Goal: Find specific page/section: Find specific page/section

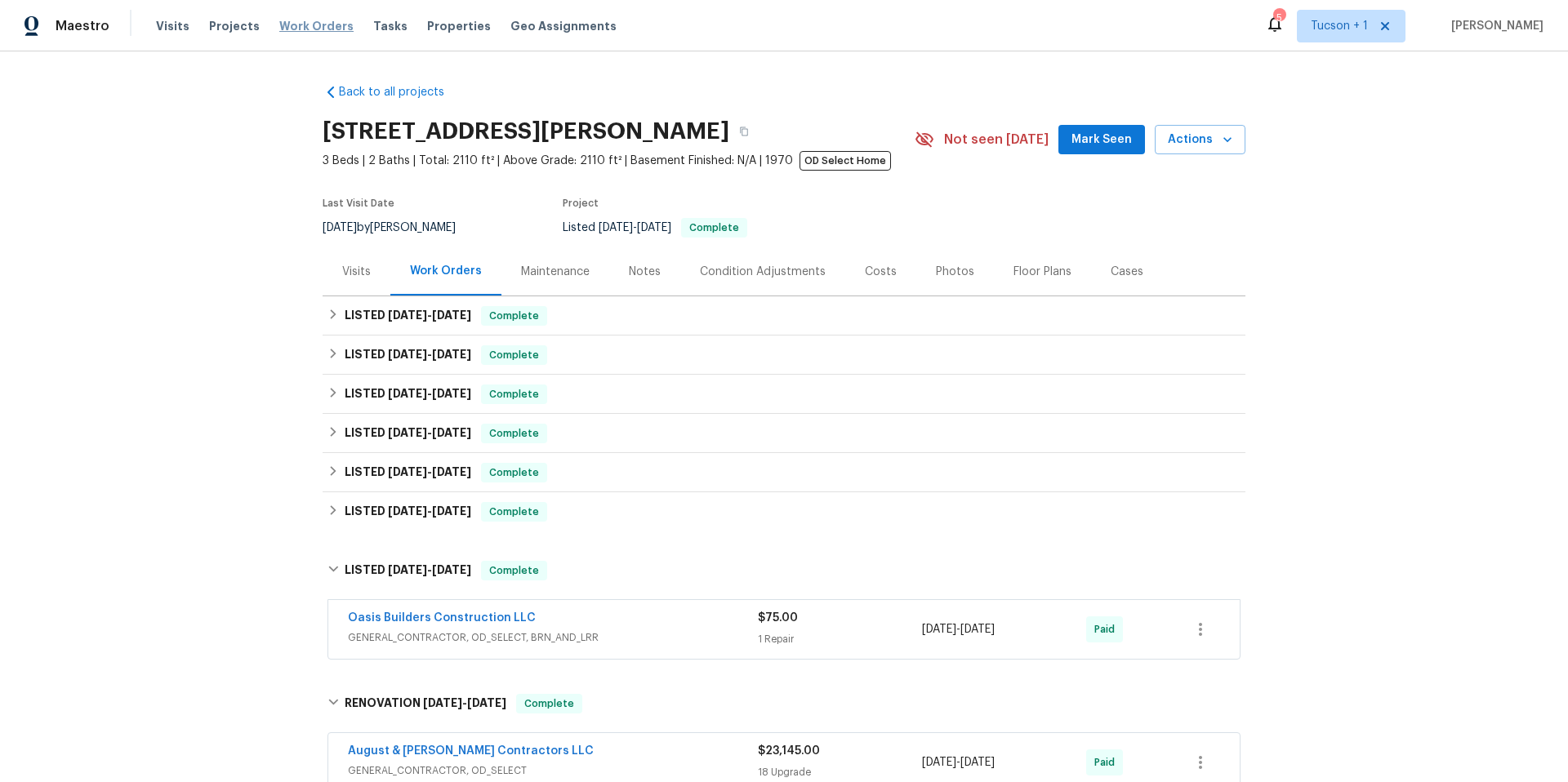
click at [298, 27] on span "Work Orders" at bounding box center [316, 27] width 74 height 17
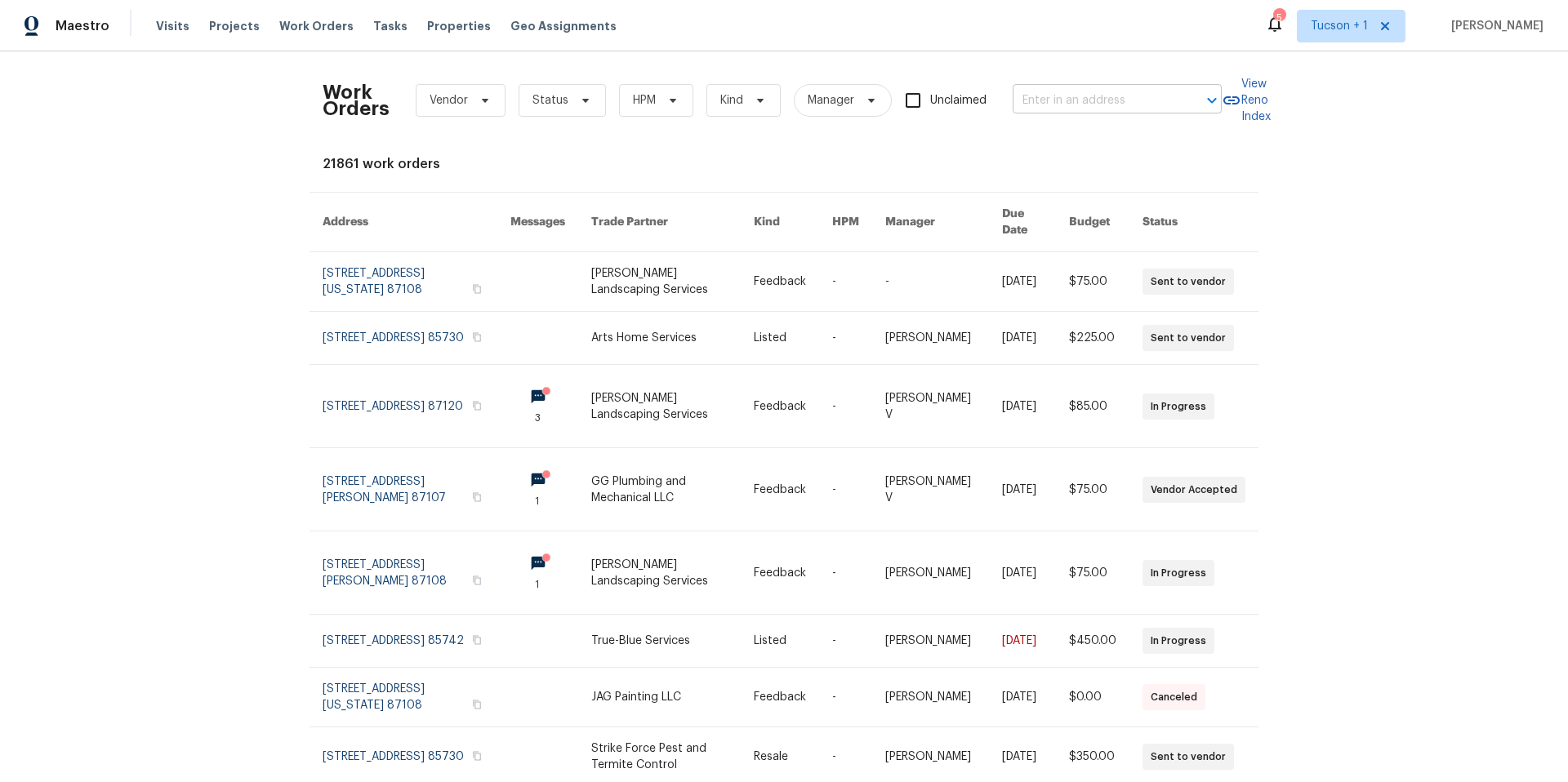
click at [1131, 100] on input "text" at bounding box center [1095, 101] width 164 height 26
type input "8755 pen"
click at [1322, 33] on span "Tucson + 1" at bounding box center [1339, 27] width 57 height 17
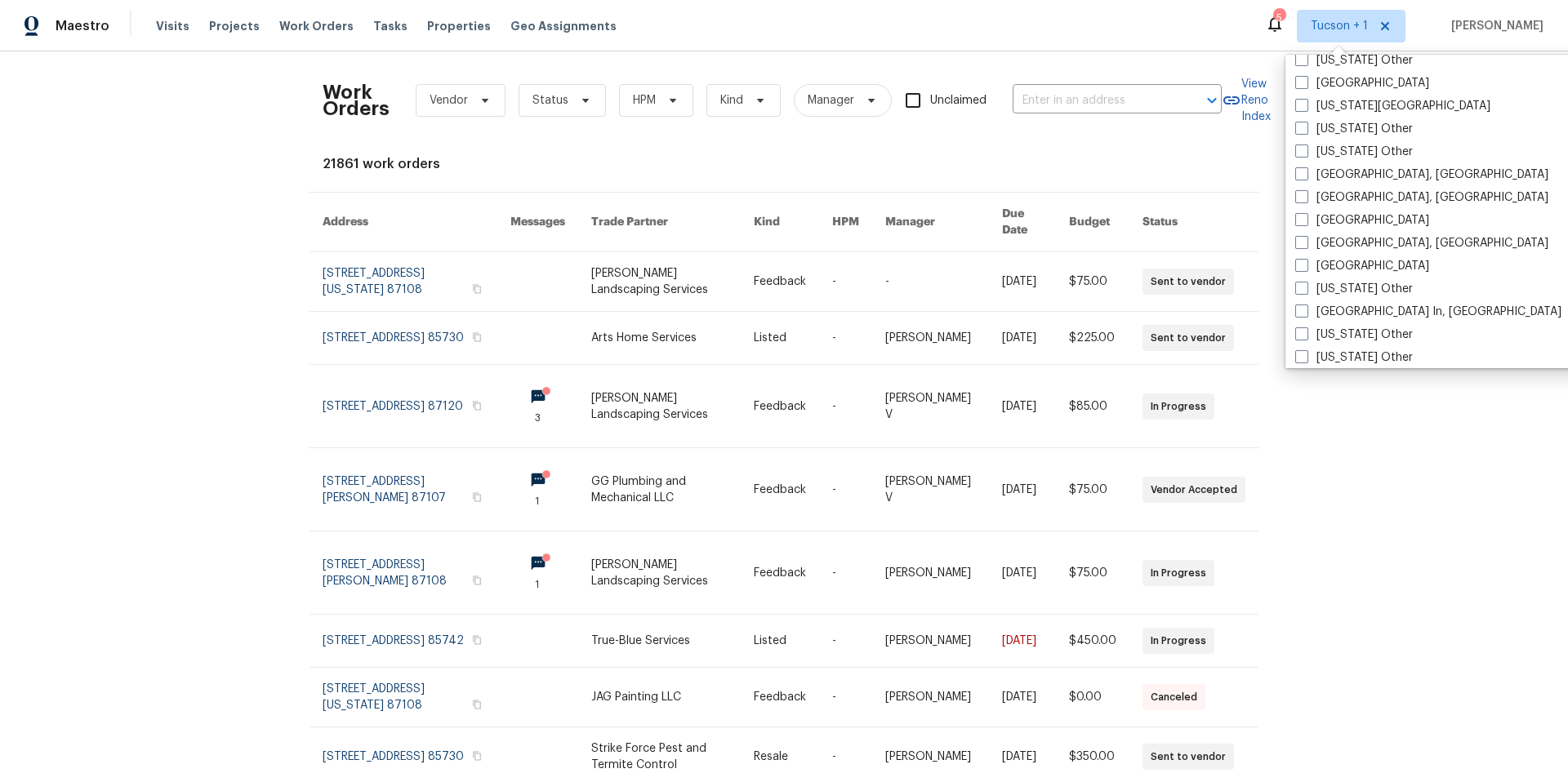
scroll to position [1049, 0]
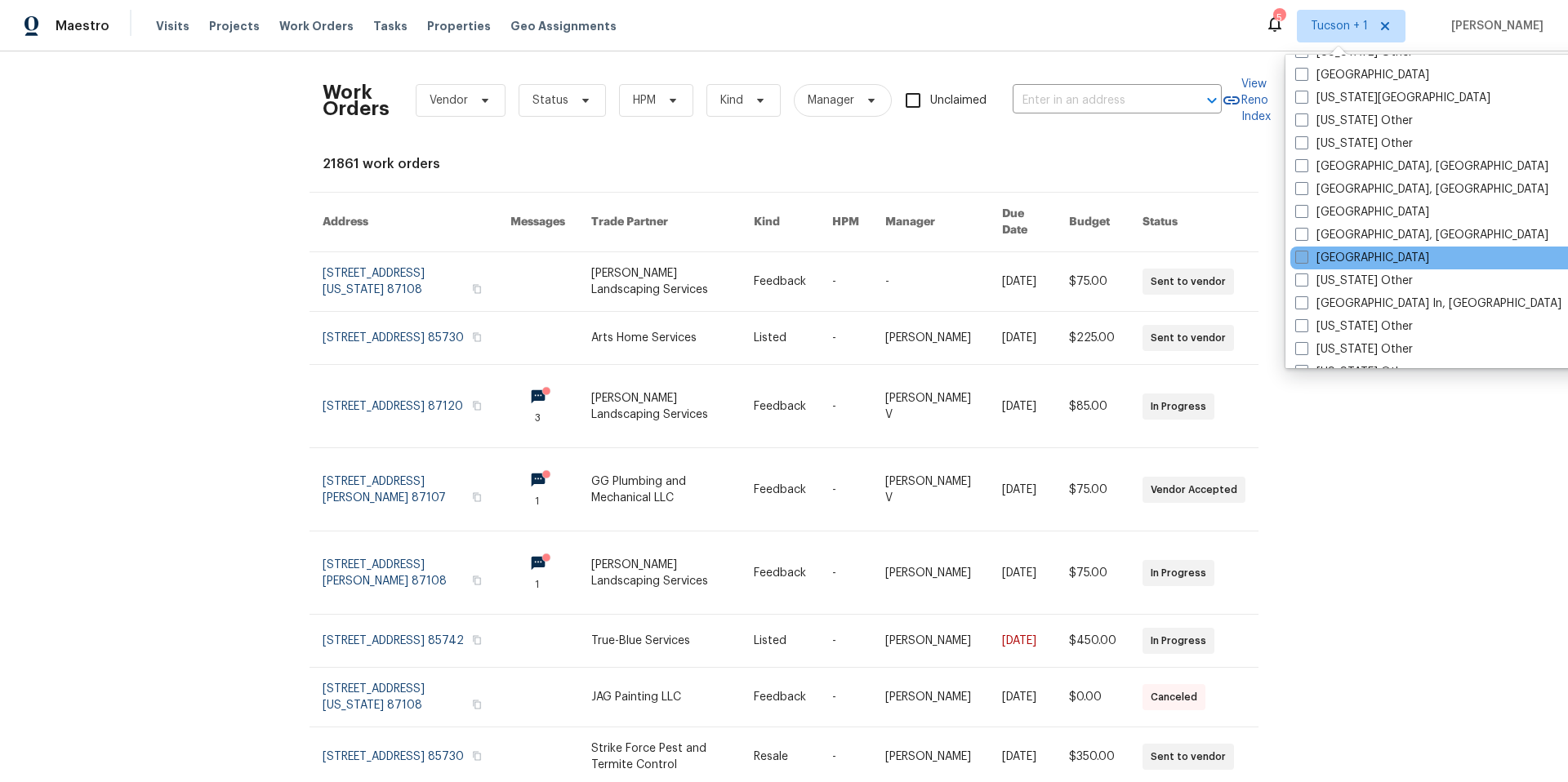
click at [1302, 255] on span at bounding box center [1302, 257] width 13 height 13
click at [1302, 255] on input "[GEOGRAPHIC_DATA]" at bounding box center [1301, 255] width 11 height 11
checkbox input "true"
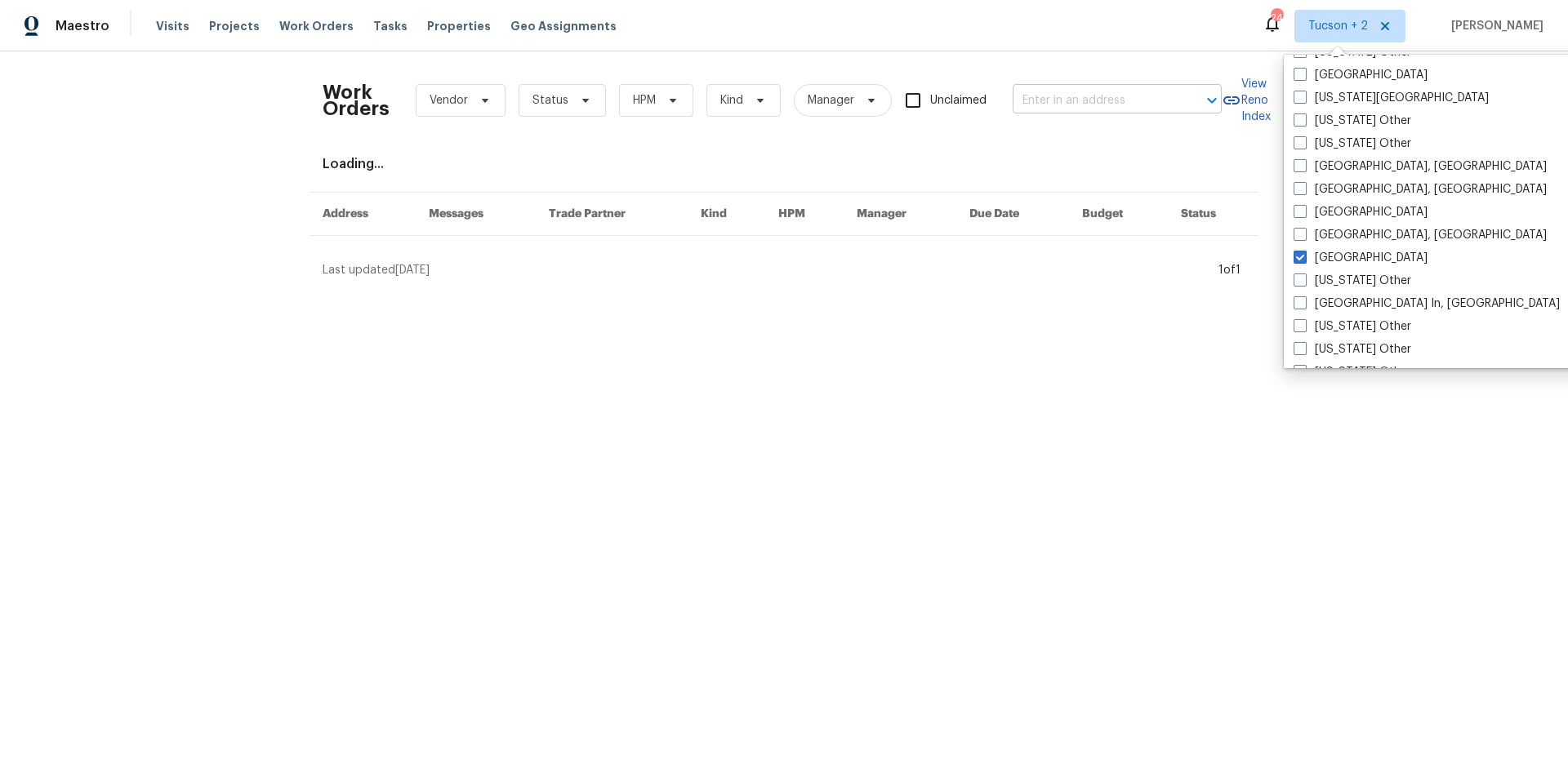
click at [1119, 102] on input "text" at bounding box center [1095, 101] width 164 height 26
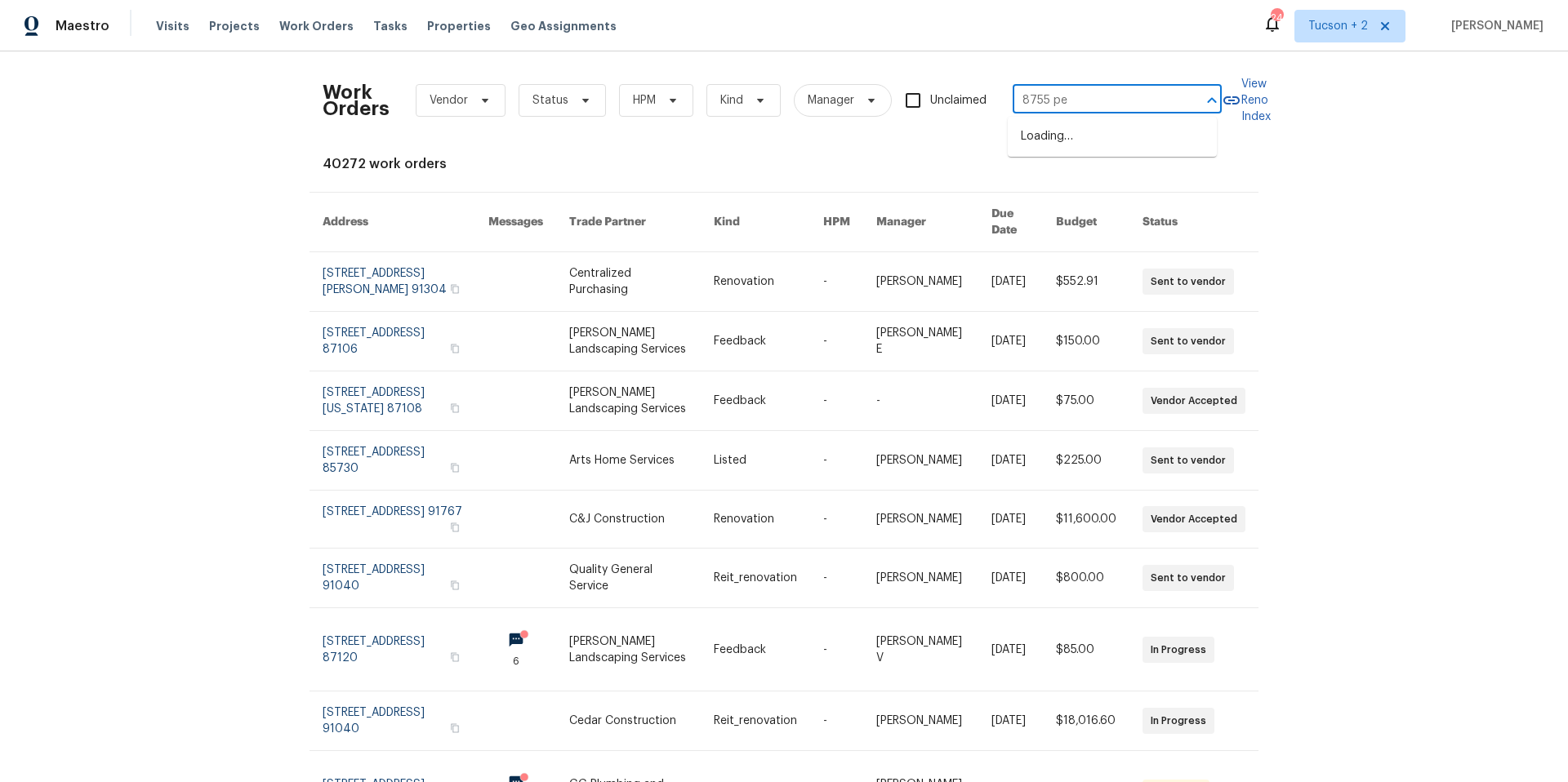
type input "8755 pen"
click at [1118, 140] on li "[STREET_ADDRESS]" at bounding box center [1113, 136] width 210 height 27
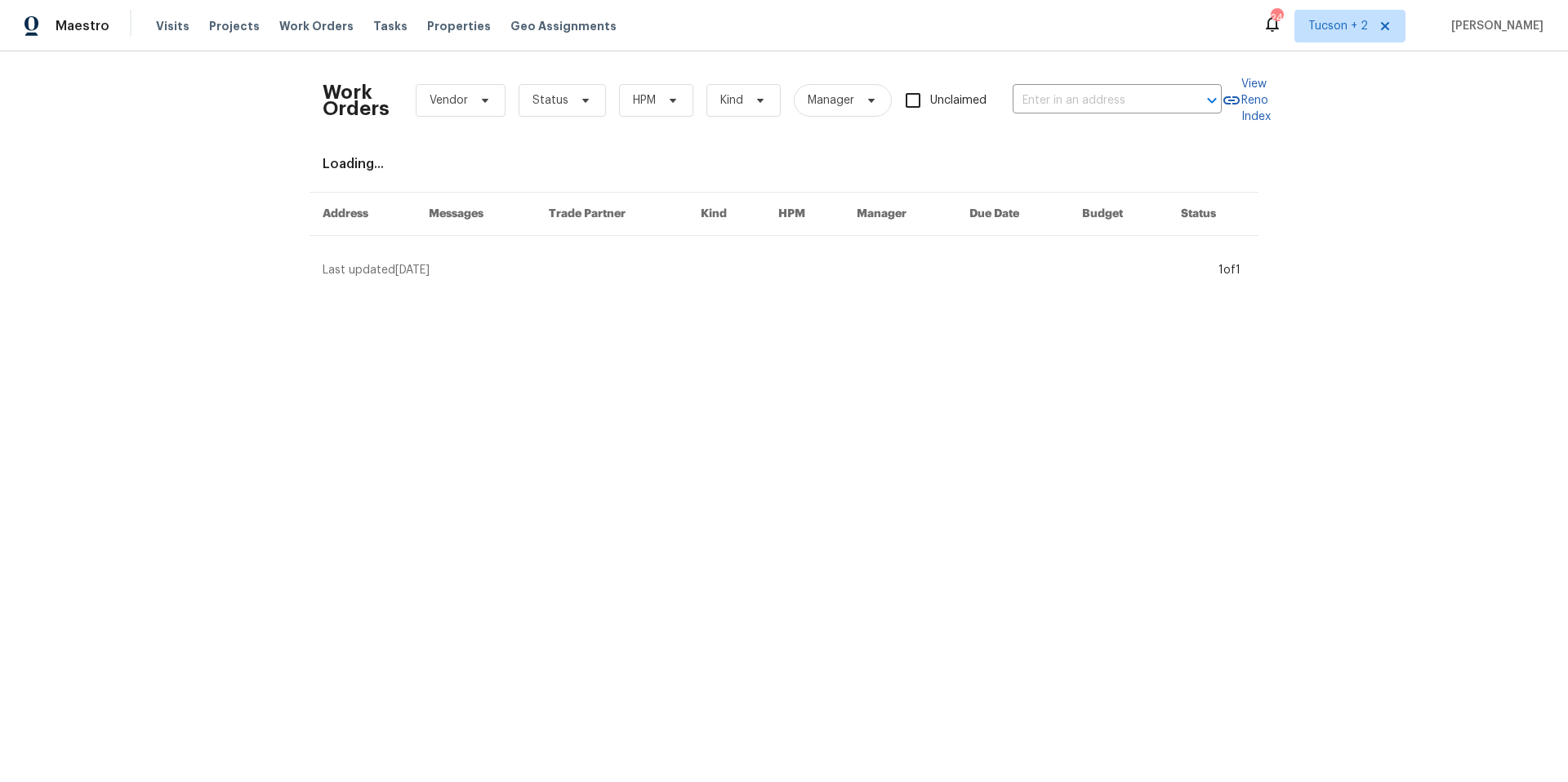
type input "[STREET_ADDRESS]"
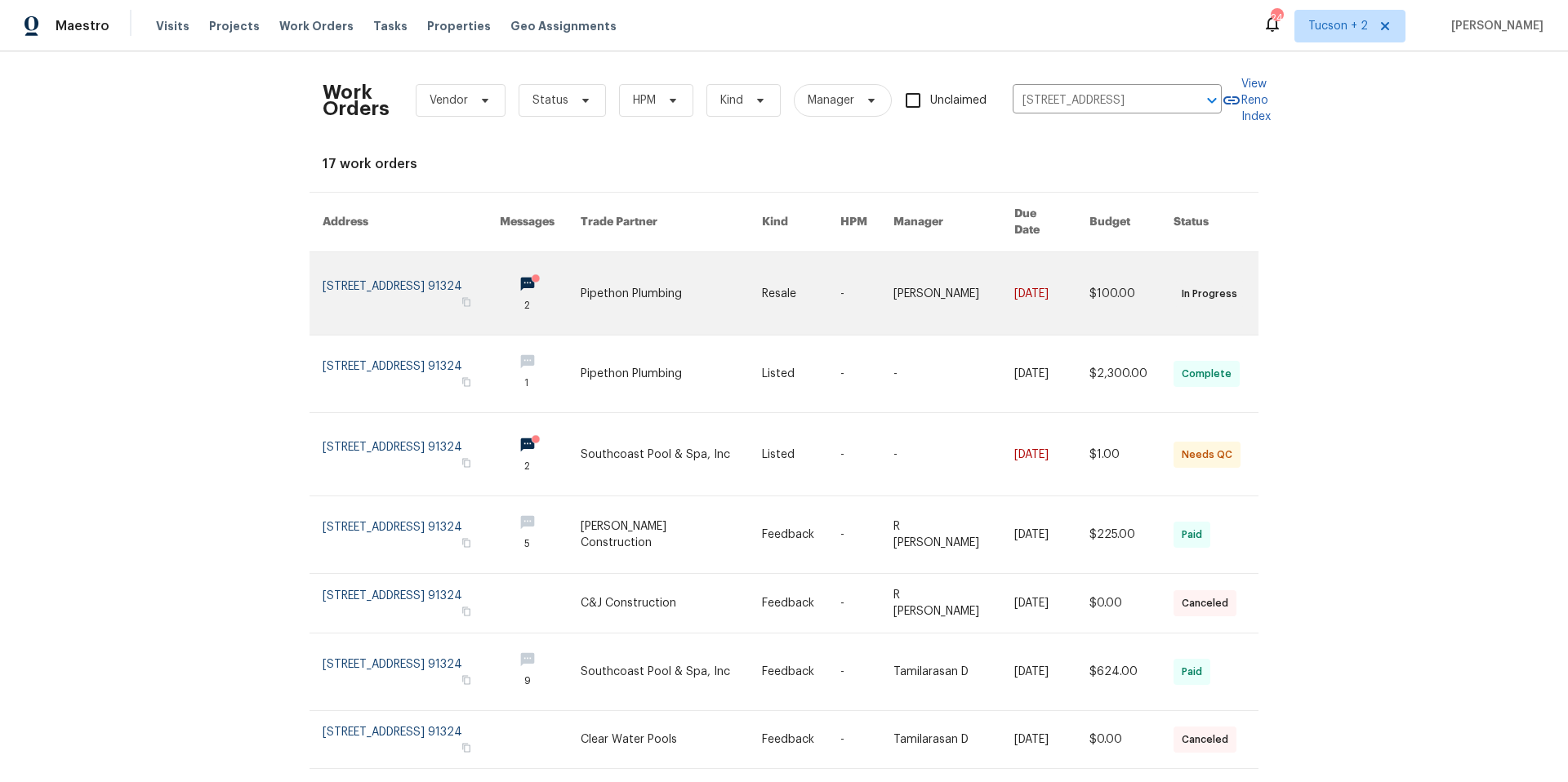
click at [417, 277] on link at bounding box center [411, 294] width 177 height 83
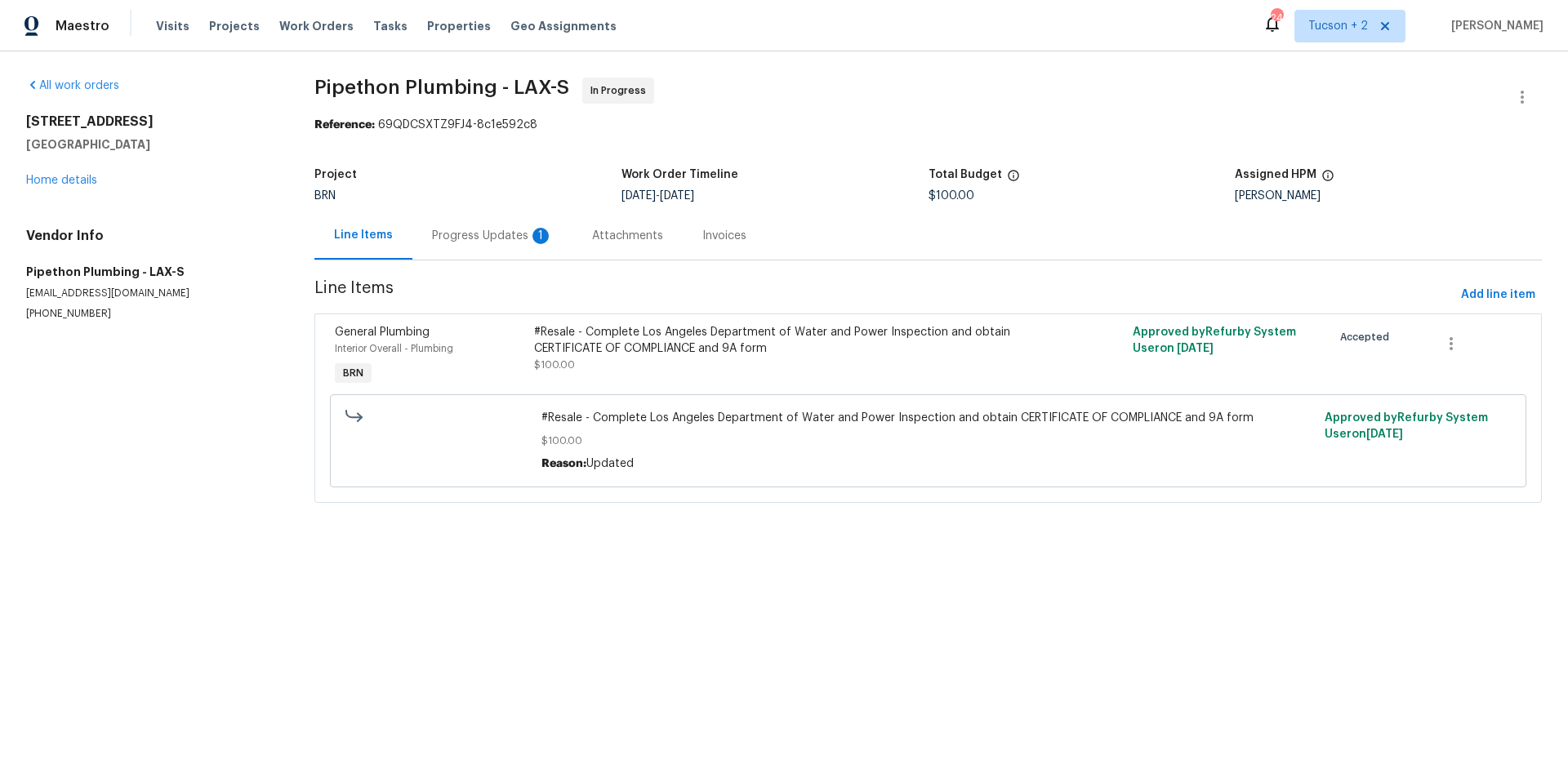
click at [467, 246] on div "Progress Updates 1" at bounding box center [493, 235] width 160 height 48
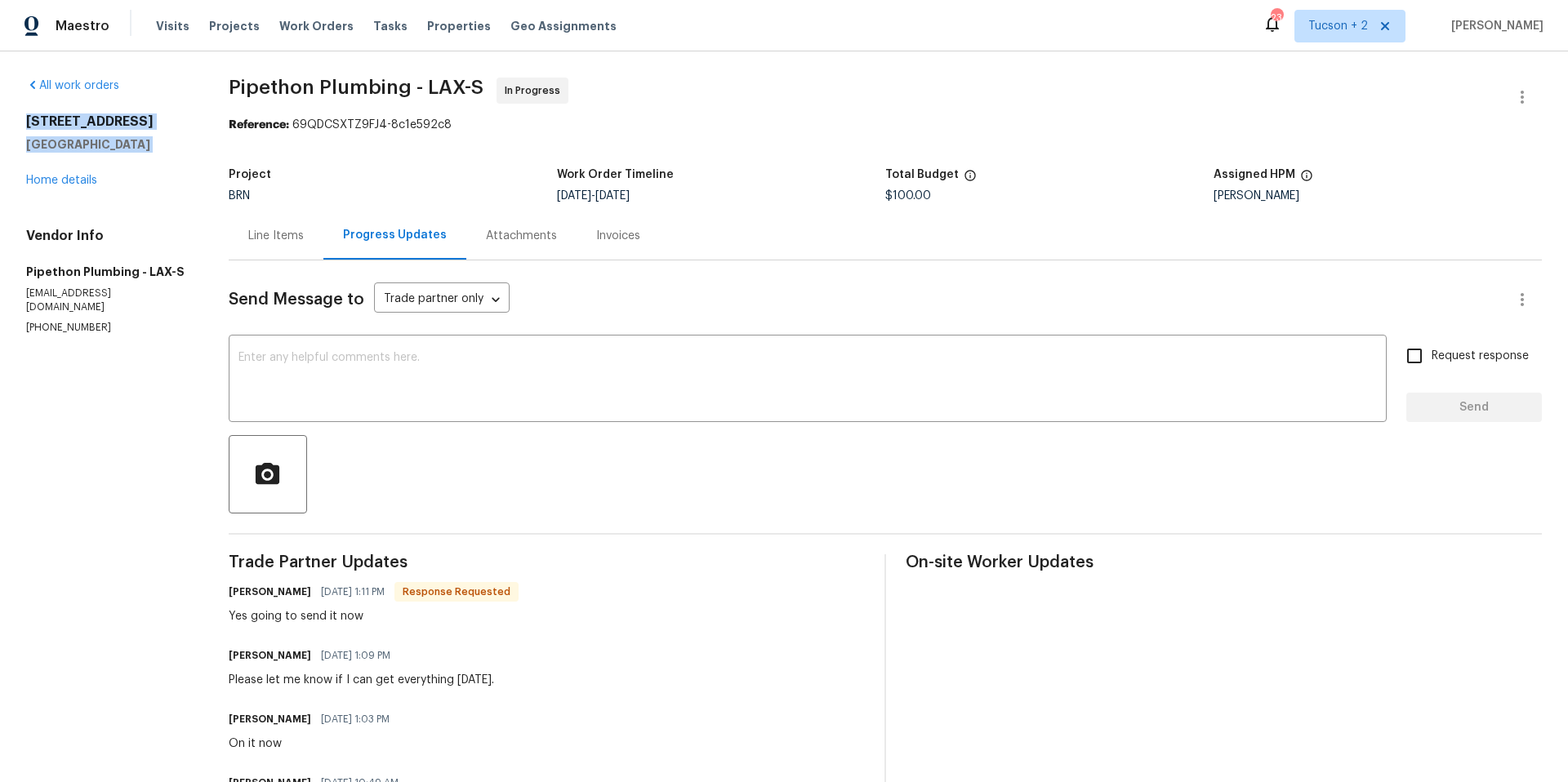
drag, startPoint x: 26, startPoint y: 119, endPoint x: 150, endPoint y: 153, distance: 128.6
click at [150, 153] on div "[STREET_ADDRESS] Home details" at bounding box center [108, 152] width 164 height 75
copy div "[STREET_ADDRESS]"
click at [283, 24] on span "Work Orders" at bounding box center [316, 27] width 74 height 17
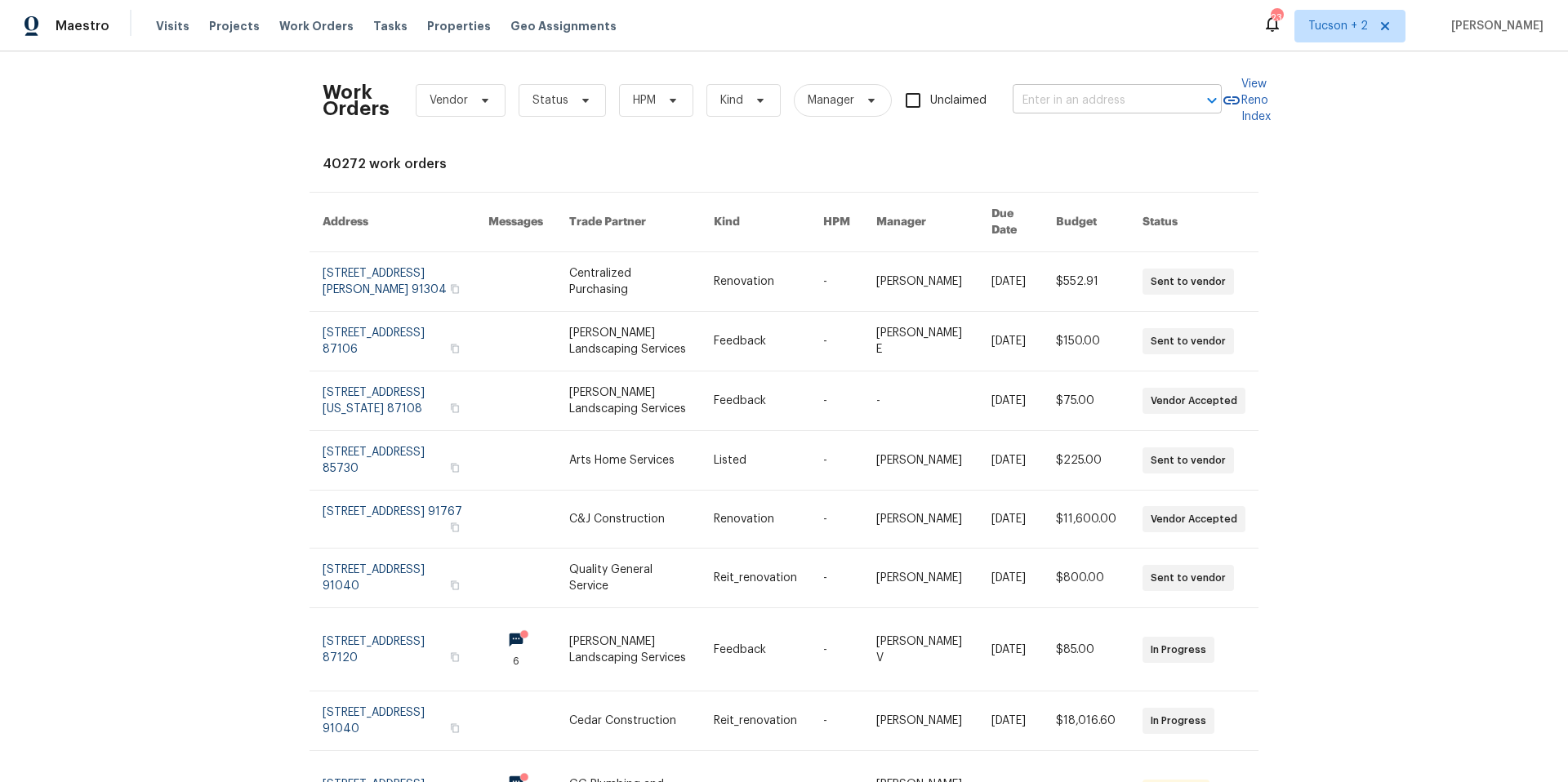
click at [1142, 98] on input "text" at bounding box center [1095, 101] width 164 height 26
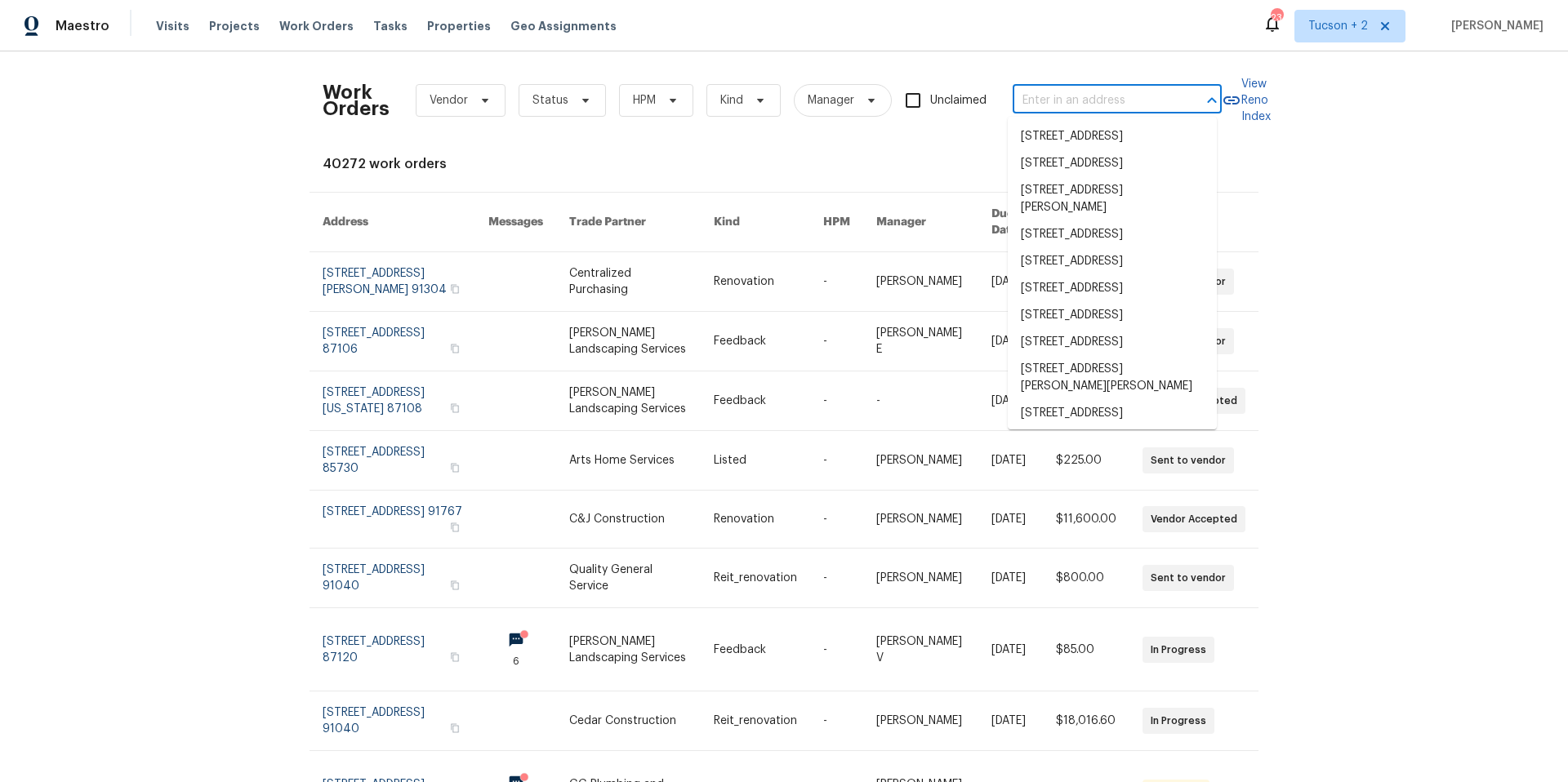
paste input "[STREET_ADDRESS]"
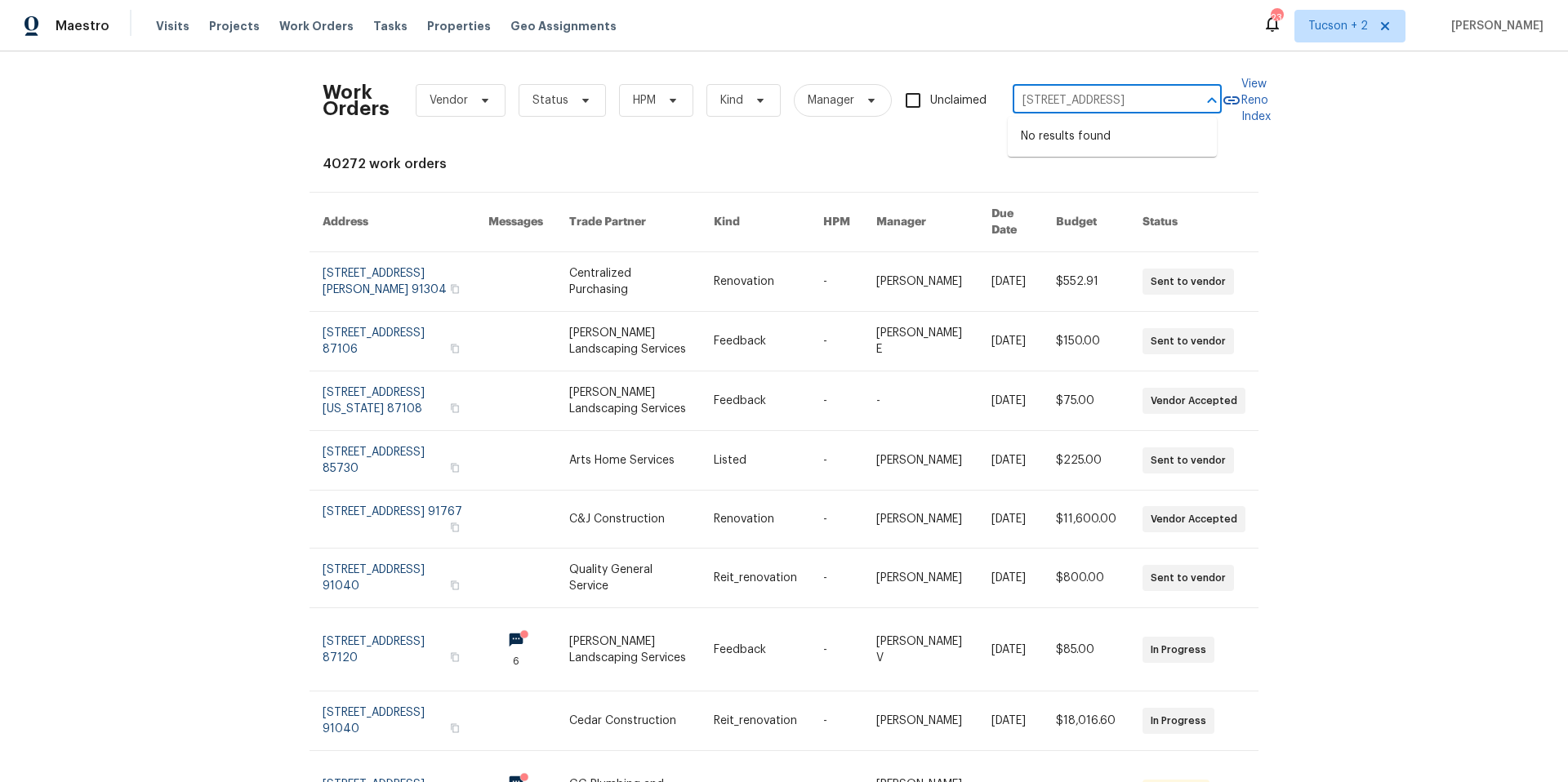
type input "[STREET_ADDRESS]"
click at [1295, 27] on span "Tucson + 2" at bounding box center [1350, 27] width 111 height 33
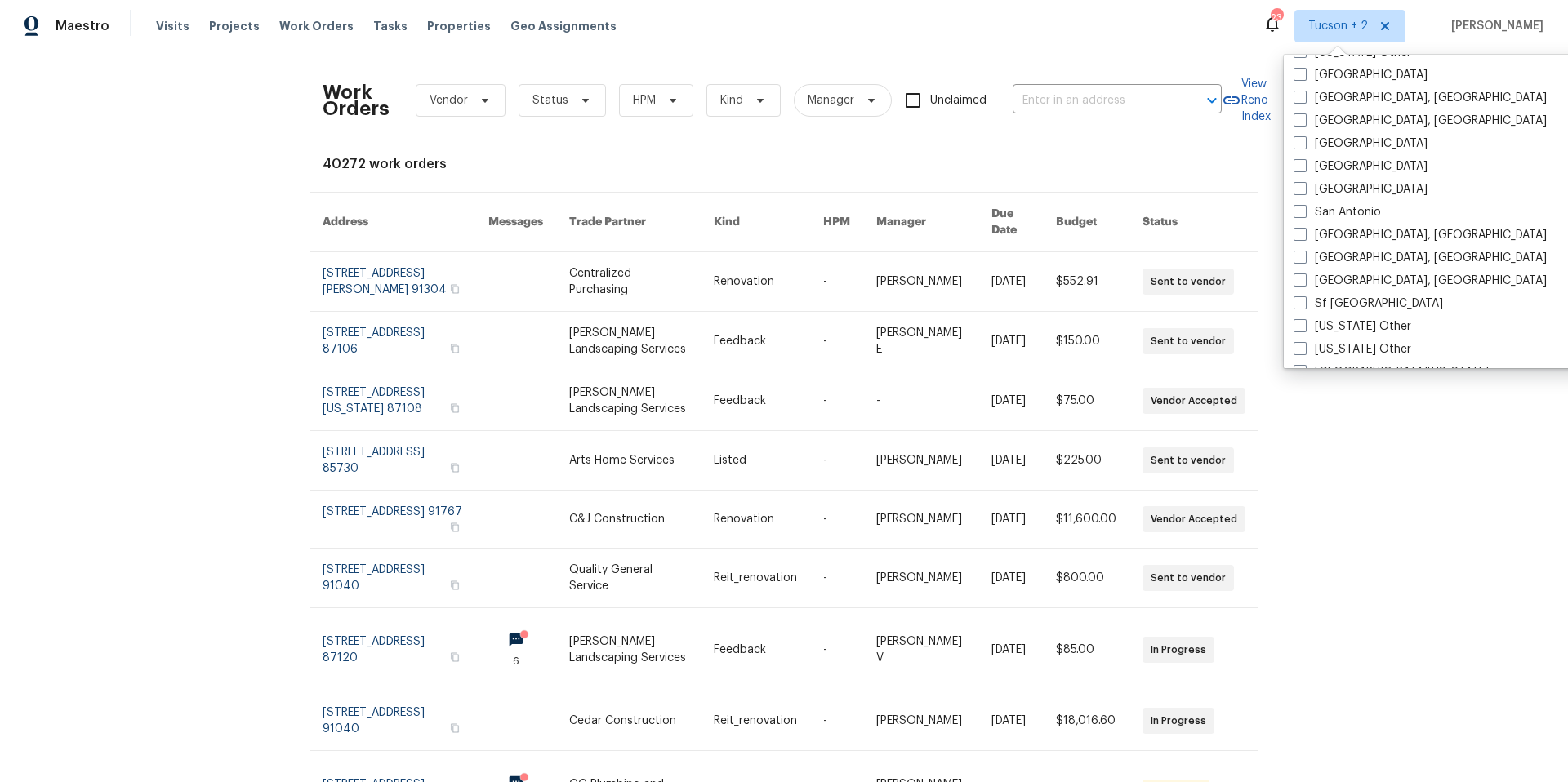
scroll to position [2184, 0]
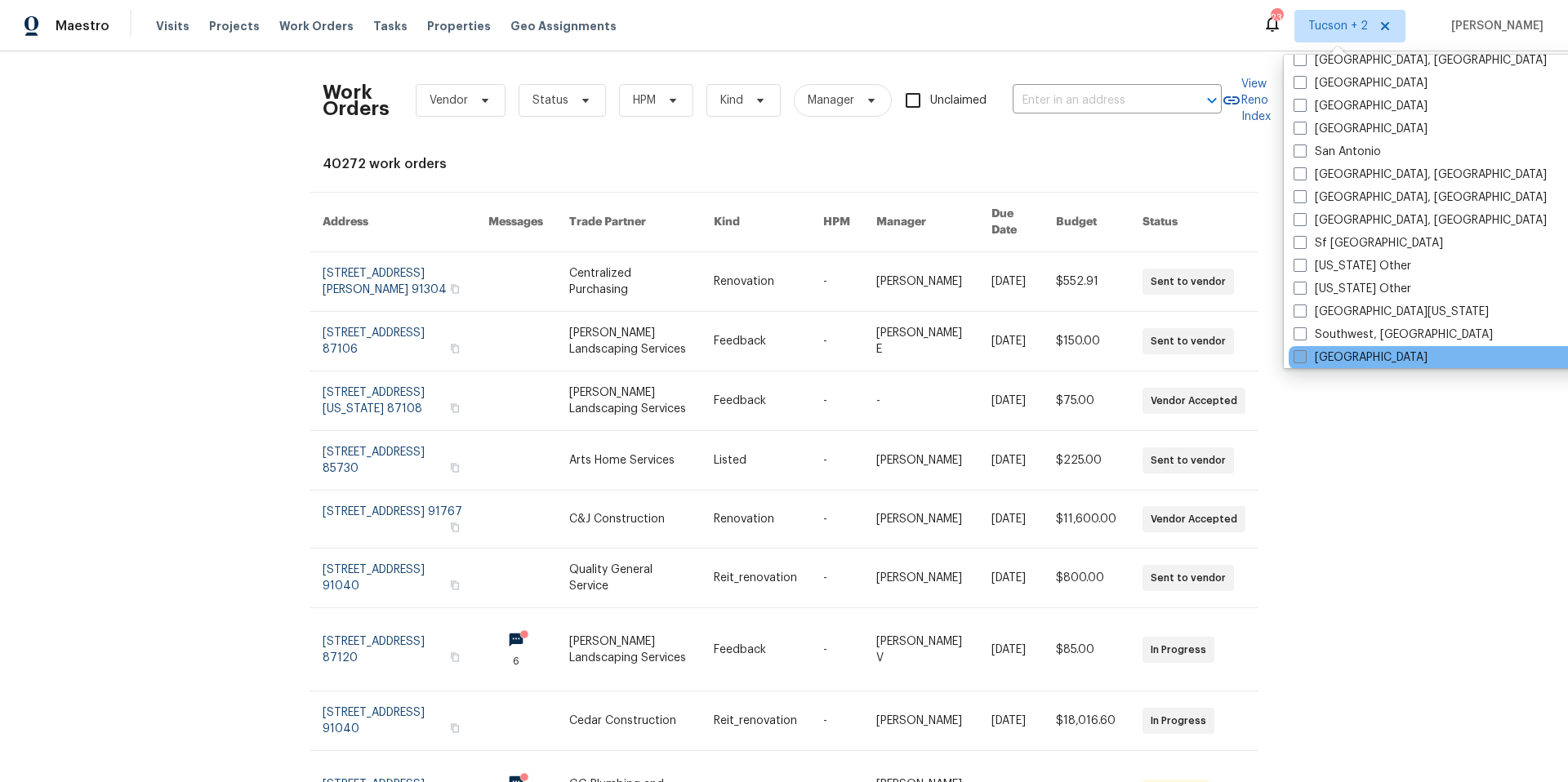
click at [1296, 363] on span at bounding box center [1301, 357] width 13 height 13
click at [1296, 360] on input "[GEOGRAPHIC_DATA]" at bounding box center [1300, 355] width 11 height 11
checkbox input "true"
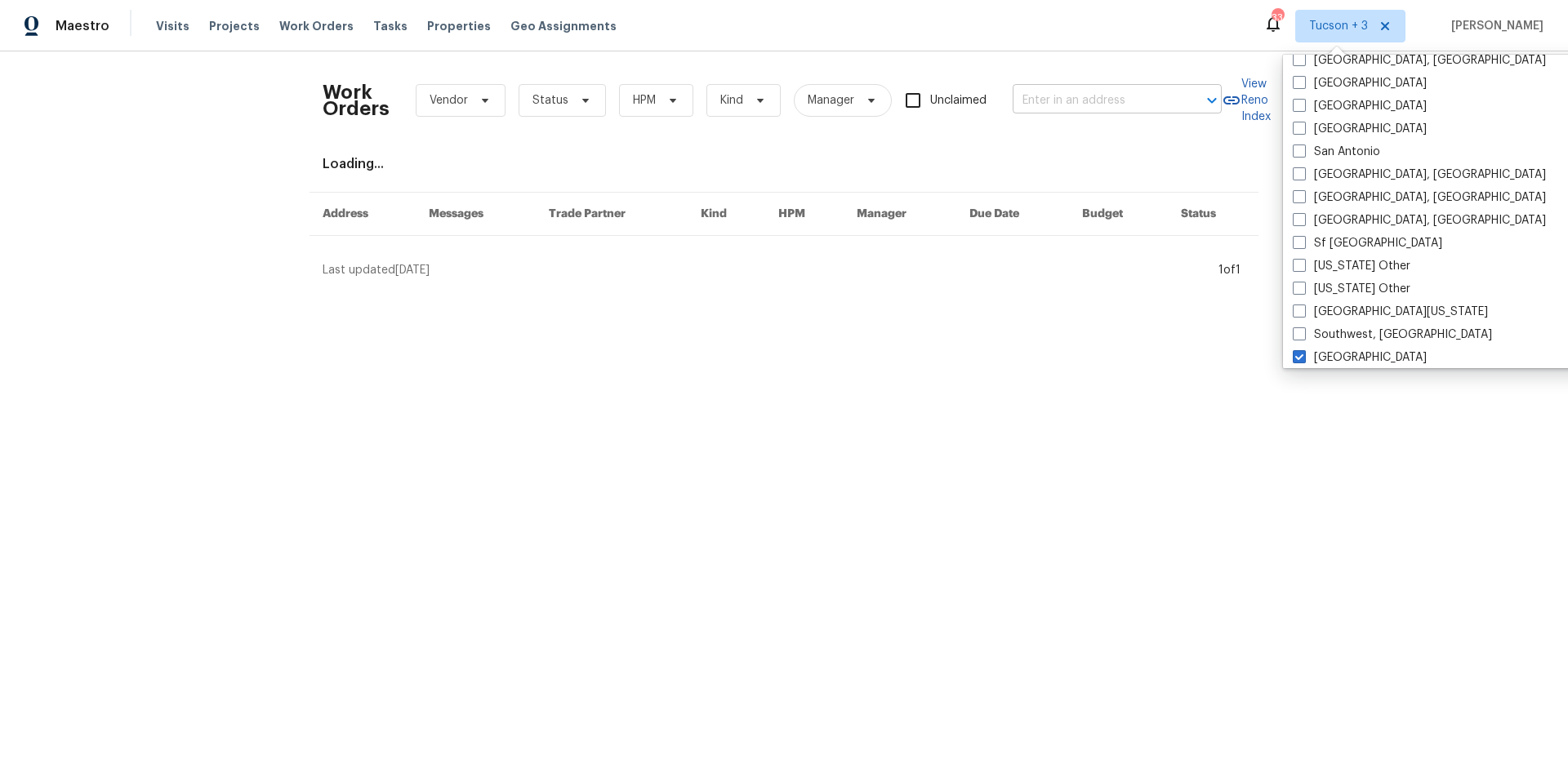
click at [1057, 99] on input "text" at bounding box center [1095, 101] width 164 height 26
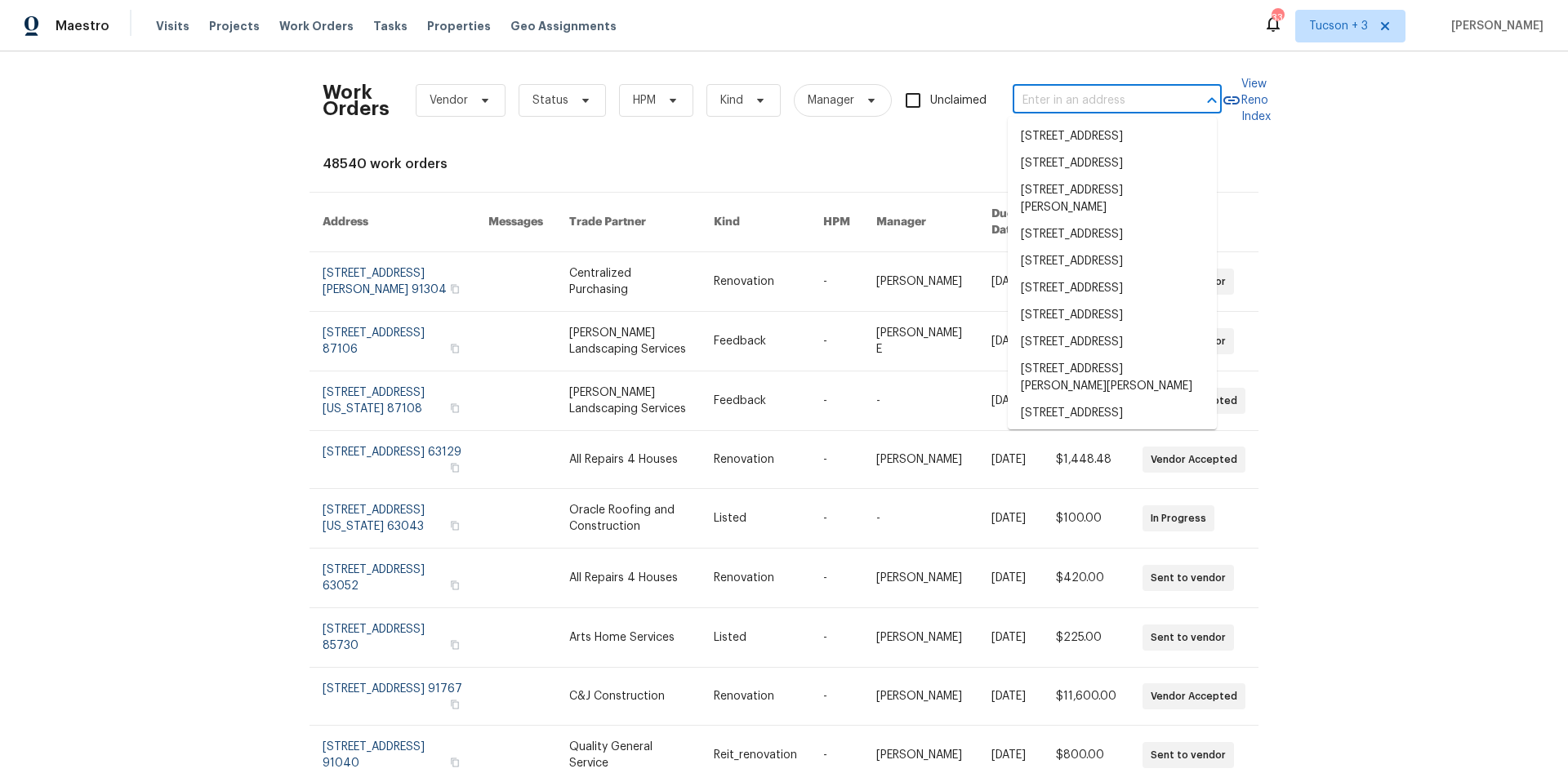
paste input "[STREET_ADDRESS]"
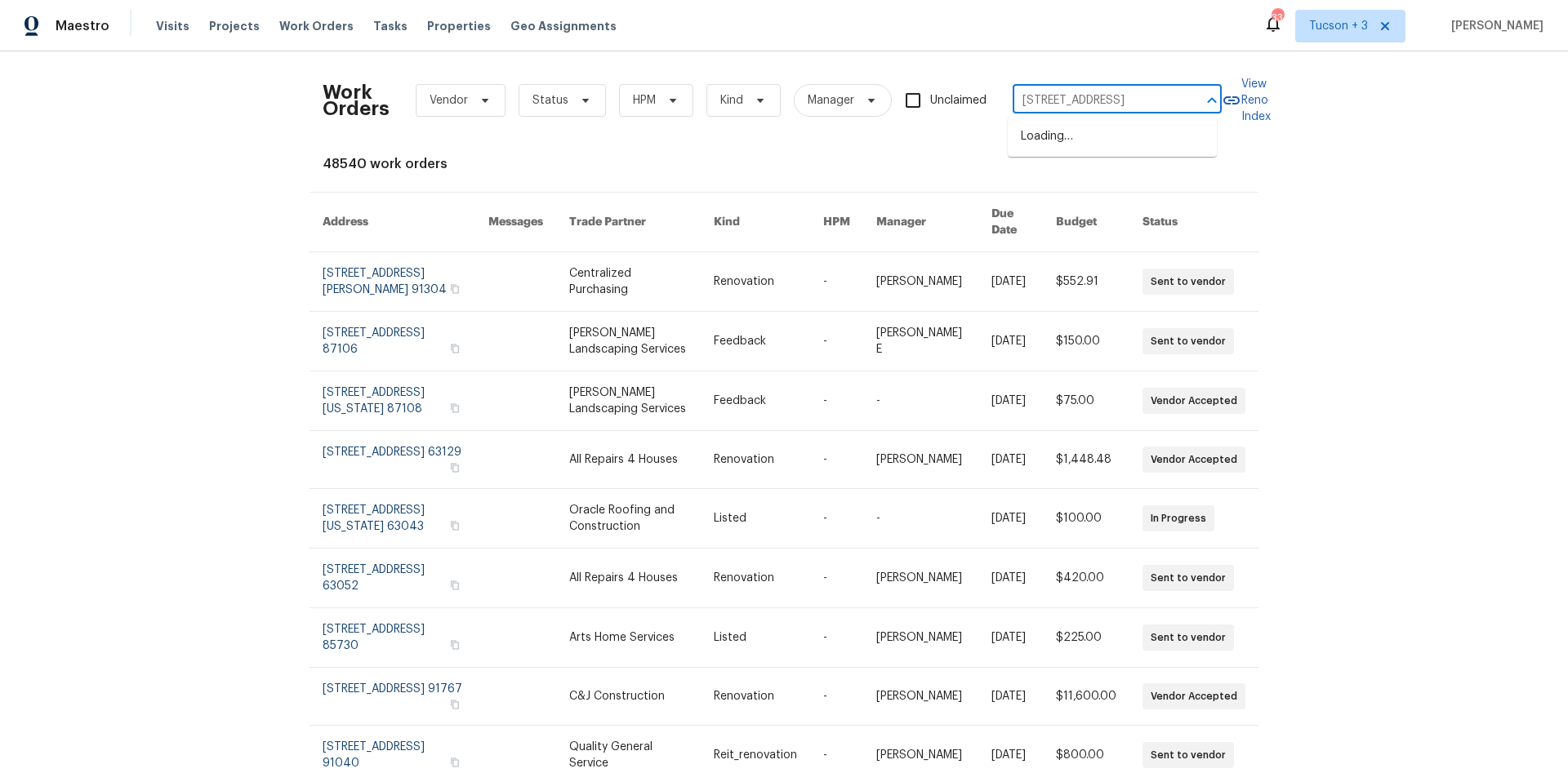
scroll to position [0, 76]
drag, startPoint x: 1055, startPoint y: 102, endPoint x: 1231, endPoint y: 97, distance: 176.1
click at [1230, 100] on div "Work Orders Vendor Status HPM Kind Manager Unclaimed [STREET_ADDRESS] ​ View Re…" at bounding box center [784, 100] width 923 height 72
type input "618 Summ"
